Goal: Task Accomplishment & Management: Use online tool/utility

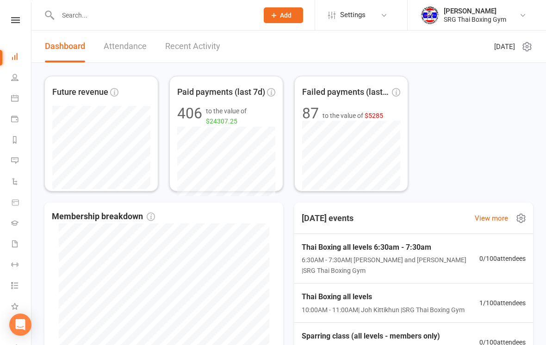
click at [437, 250] on span "Thai Boxing all levels 6:30am - 7:30am" at bounding box center [391, 247] width 178 height 12
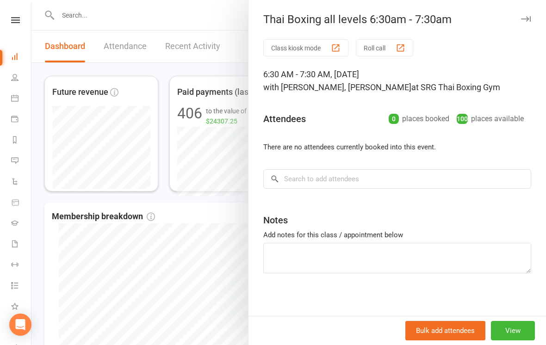
click at [316, 48] on button "Class kiosk mode" at bounding box center [305, 47] width 85 height 17
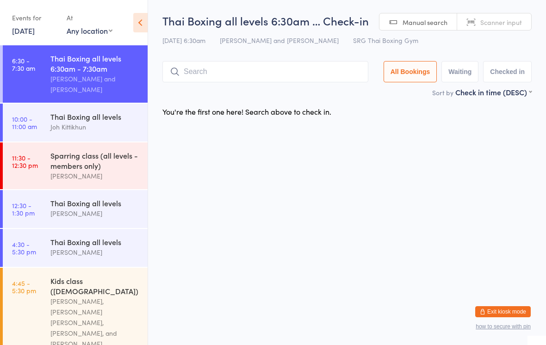
click at [223, 64] on input "search" at bounding box center [265, 71] width 206 height 21
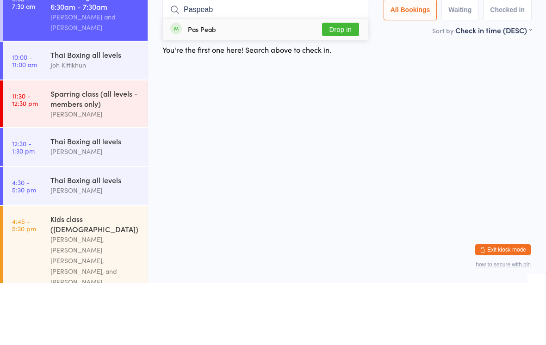
type input "Paspeab"
click at [342, 85] on button "Drop in" at bounding box center [340, 91] width 37 height 13
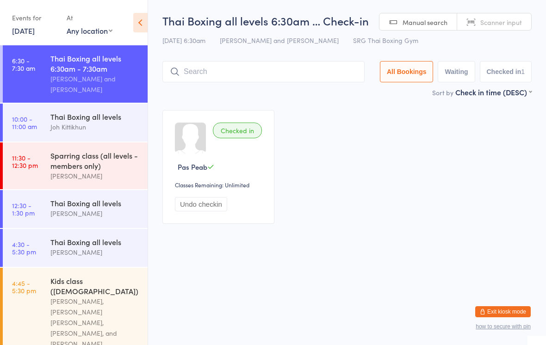
click at [182, 74] on input "search" at bounding box center [263, 71] width 202 height 21
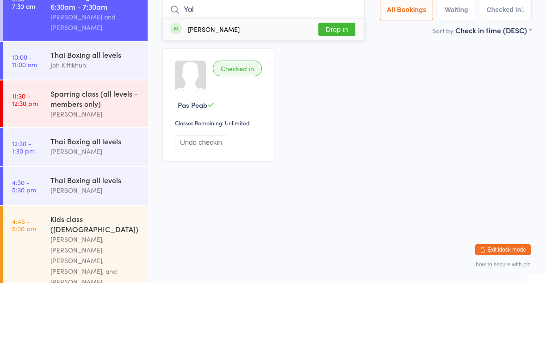
type input "Yol"
click at [327, 85] on button "Drop in" at bounding box center [336, 91] width 37 height 13
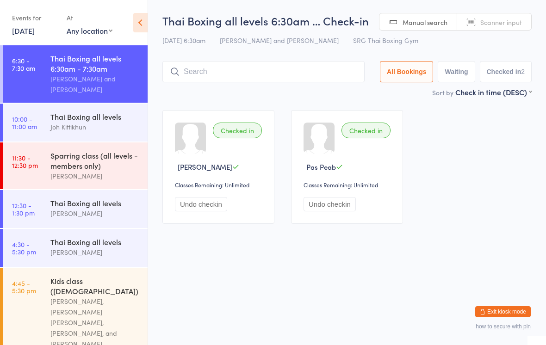
click at [271, 75] on input "search" at bounding box center [263, 71] width 202 height 21
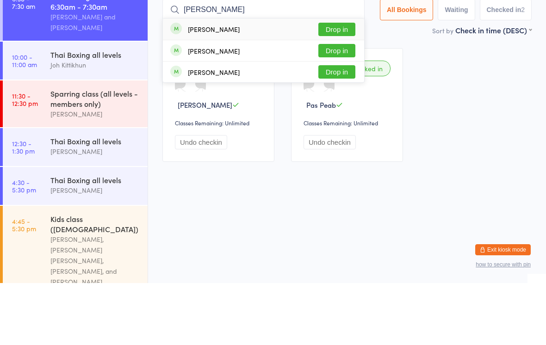
type input "[PERSON_NAME]"
click at [342, 85] on button "Drop in" at bounding box center [336, 91] width 37 height 13
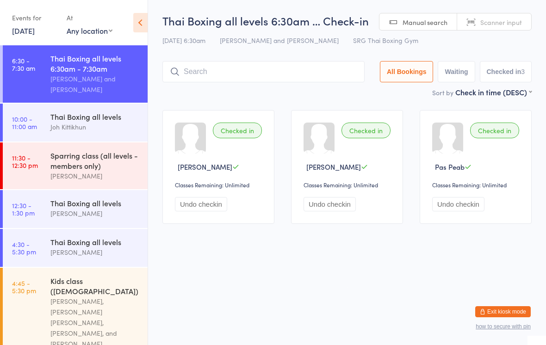
click at [199, 70] on input "search" at bounding box center [263, 71] width 202 height 21
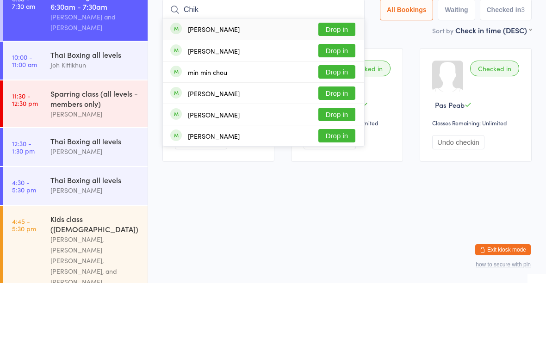
type input "Chik"
click at [335, 85] on button "Drop in" at bounding box center [336, 91] width 37 height 13
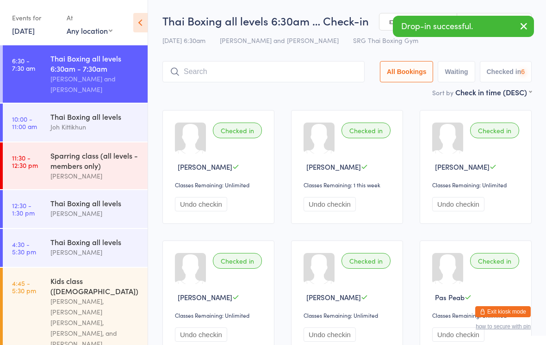
click at [295, 77] on input "search" at bounding box center [263, 71] width 202 height 21
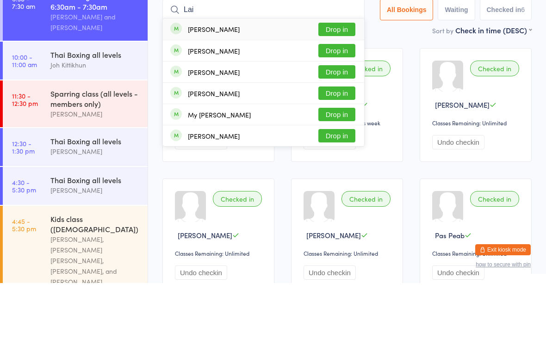
type input "Lai"
click at [332, 106] on button "Drop in" at bounding box center [336, 112] width 37 height 13
